Goal: Submit feedback/report problem

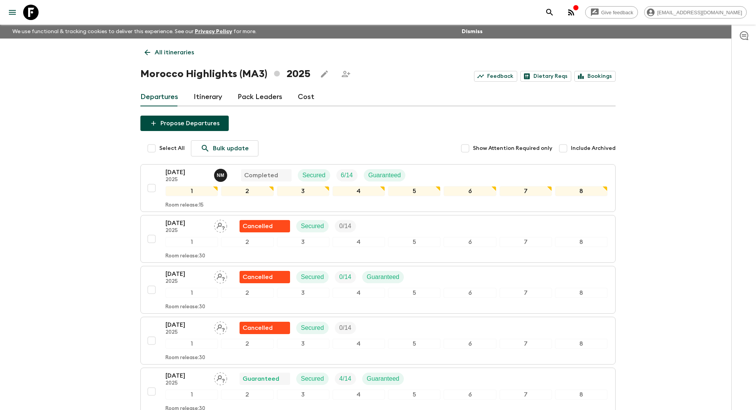
scroll to position [86, 0]
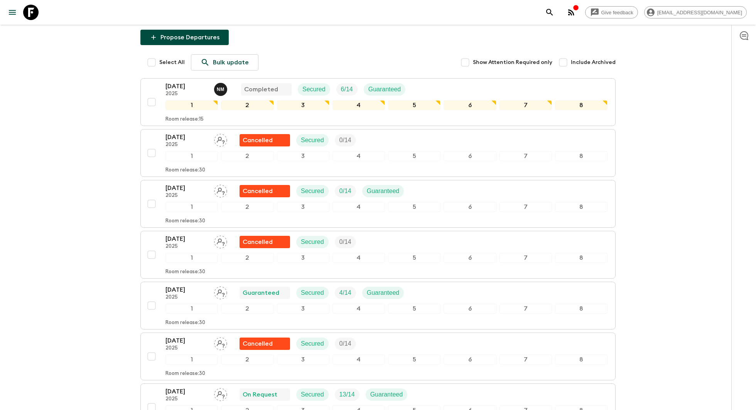
click at [13, 12] on icon "menu" at bounding box center [12, 12] width 9 height 9
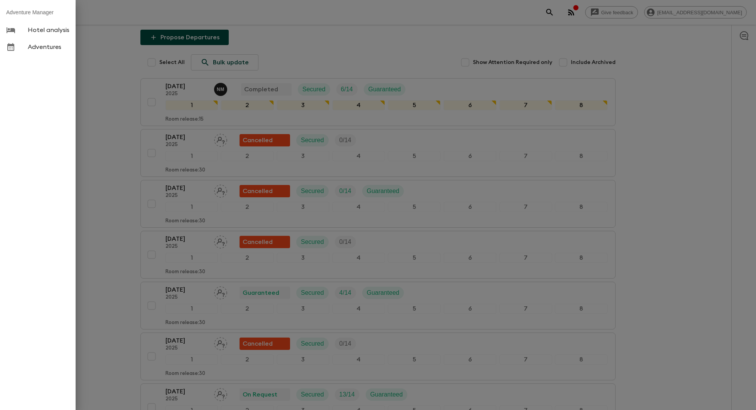
click at [105, 47] on div at bounding box center [378, 205] width 756 height 410
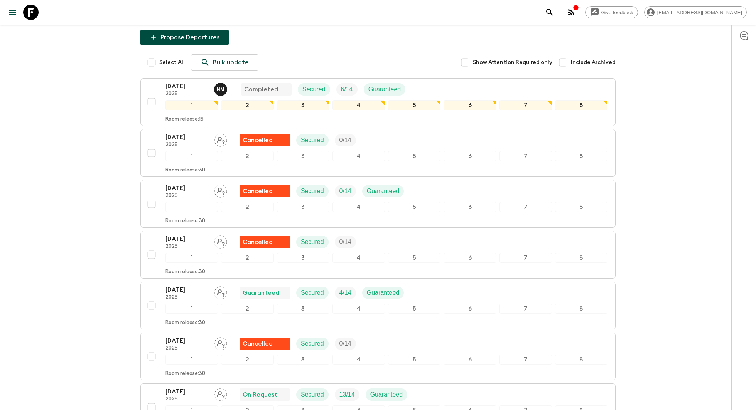
click at [28, 17] on icon at bounding box center [30, 12] width 15 height 15
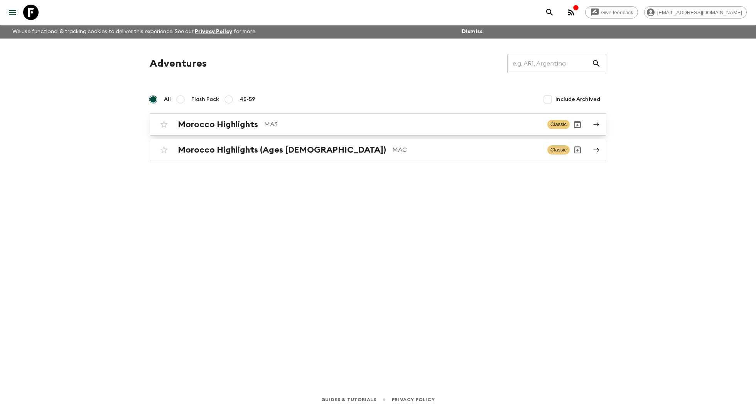
click at [259, 126] on div "Morocco Highlights MA3" at bounding box center [359, 125] width 363 height 10
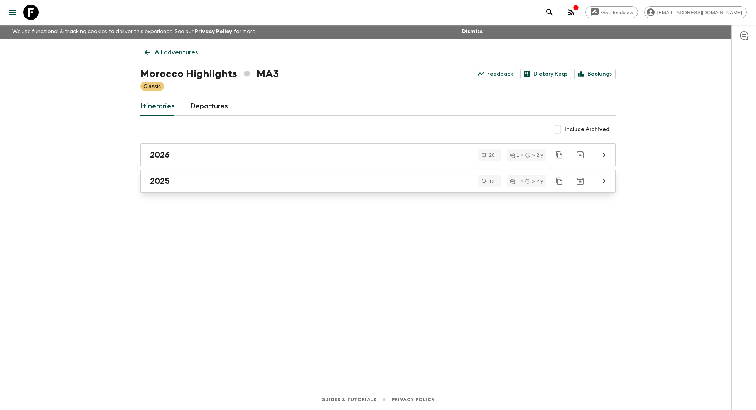
click at [295, 171] on link "2025" at bounding box center [377, 181] width 475 height 23
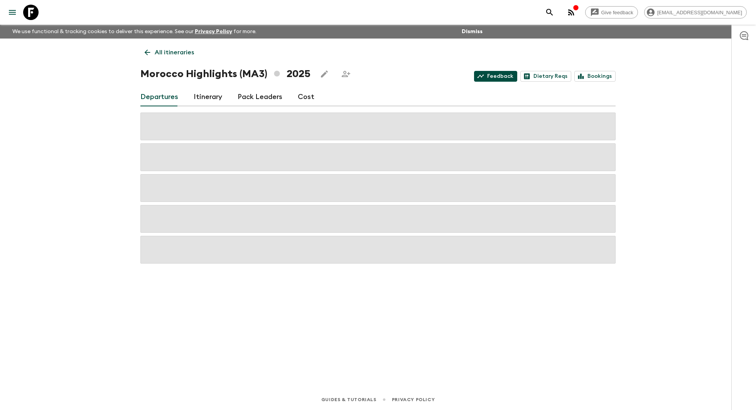
click at [496, 74] on link "Feedback" at bounding box center [495, 76] width 43 height 11
